Goal: Information Seeking & Learning: Learn about a topic

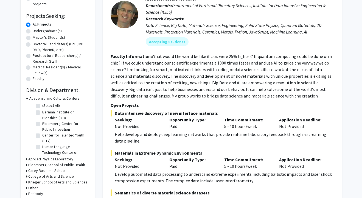
scroll to position [142, 0]
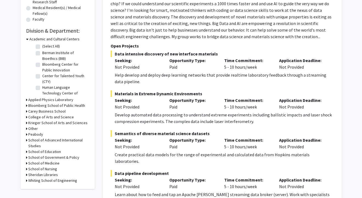
click at [74, 105] on h3 "Bloomberg School of Public Health" at bounding box center [56, 106] width 57 height 6
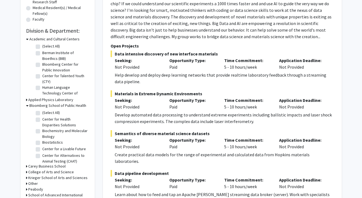
click at [42, 112] on label "(Select All)" at bounding box center [51, 113] width 18 height 6
click at [42, 112] on input "(Select All)" at bounding box center [44, 112] width 4 height 4
checkbox input "true"
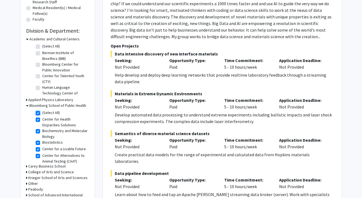
checkbox input "true"
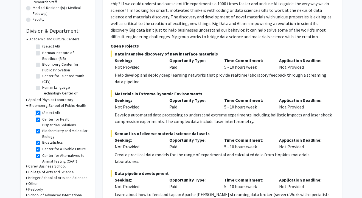
checkbox input "true"
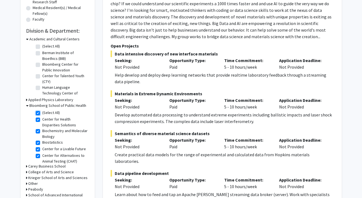
checkbox input "true"
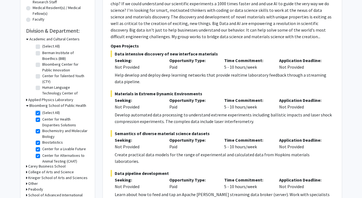
checkbox input "true"
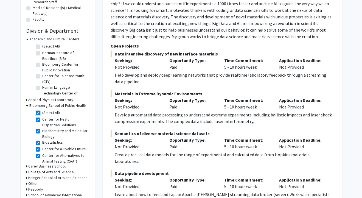
checkbox input "true"
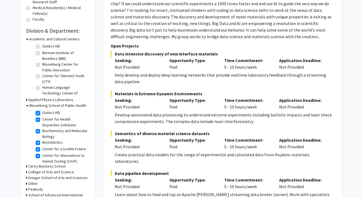
checkbox input "true"
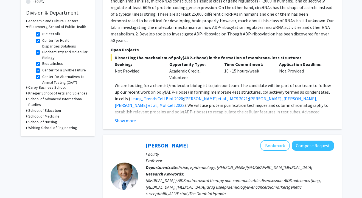
scroll to position [122, 0]
